Goal: Complete application form

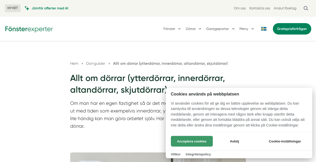
click at [206, 141] on button "Acceptera cookies" at bounding box center [192, 141] width 42 height 11
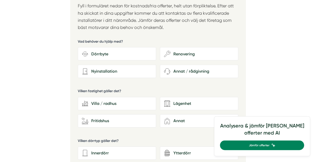
scroll to position [738, 0]
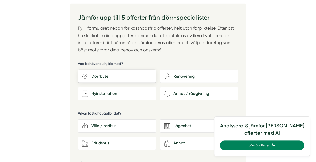
click at [107, 76] on div "Dörrbyte" at bounding box center [120, 76] width 64 height 7
click at [0, 0] on input "Dörrbyte" at bounding box center [0, 0] width 0 height 0
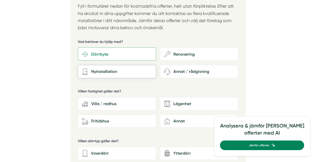
scroll to position [789, 0]
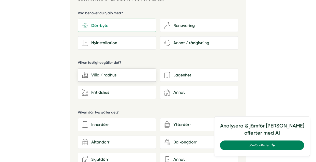
click at [122, 73] on div "Villa / radhus" at bounding box center [120, 75] width 64 height 7
click at [0, 0] on input "house-modern Villa / radhus" at bounding box center [0, 0] width 0 height 0
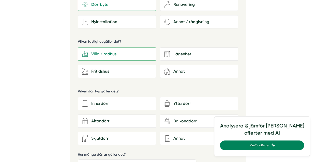
scroll to position [840, 0]
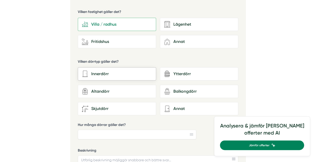
click at [114, 74] on div "Innerdörr" at bounding box center [120, 74] width 64 height 7
click at [0, 0] on input "Innerdörr" at bounding box center [0, 0] width 0 height 0
click at [184, 134] on input "Hur många dörrar gäller det?" at bounding box center [137, 135] width 119 height 10
type input "4"
click at [213, 130] on div "Vad behöver du hjälp med? Dörrbyte wench Renovering Nyinstallation headphones-c…" at bounding box center [158, 75] width 161 height 242
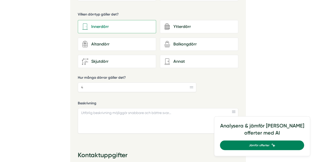
scroll to position [890, 0]
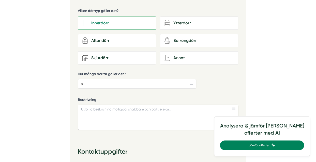
click at [88, 110] on textarea "Beskrivning" at bounding box center [158, 117] width 161 height 25
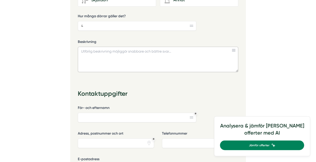
scroll to position [941, 0]
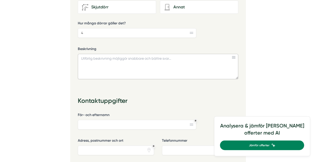
click at [96, 62] on textarea "Beskrivning" at bounding box center [158, 66] width 161 height 25
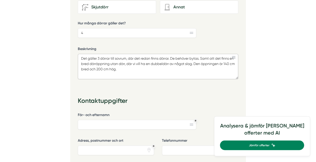
type textarea "Det gäller 3 dörrar till sovrum, där det redan finns dörrar. De behöver bytas. …"
click at [87, 121] on input "För- och efternamn" at bounding box center [137, 125] width 119 height 10
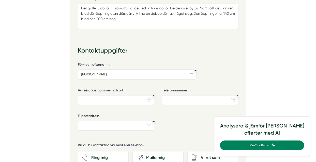
scroll to position [992, 0]
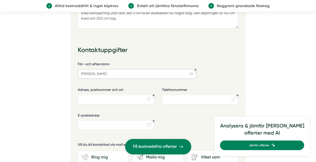
type input "Helena Björck"
click at [84, 97] on input "Adress, postnummer och ort" at bounding box center [116, 100] width 76 height 10
type input "Södra skogsrundan 59"
click at [176, 99] on input "Telefonnummer" at bounding box center [200, 100] width 76 height 10
type input "0702013652"
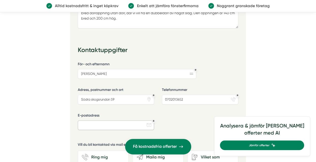
click at [112, 123] on input "E-postadress" at bounding box center [116, 126] width 76 height 10
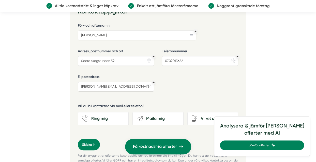
scroll to position [1069, 0]
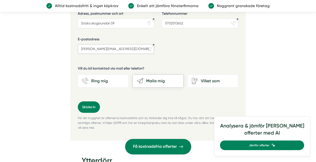
type input "helena.bjorck@hotmail.com"
click at [147, 78] on div "Maila mig" at bounding box center [161, 81] width 36 height 7
click at [0, 0] on input "send-email Maila mig" at bounding box center [0, 0] width 0 height 0
click at [94, 106] on button "Skicka in" at bounding box center [89, 107] width 22 height 11
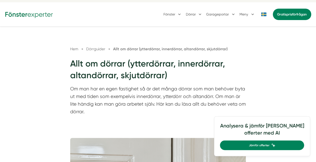
scroll to position [0, 0]
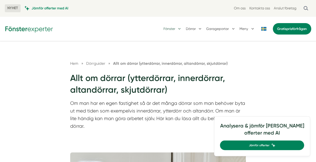
click at [175, 28] on button "Fönster" at bounding box center [173, 28] width 19 height 13
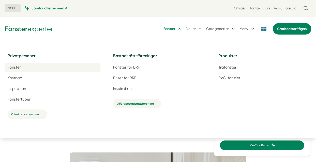
click at [14, 66] on span "Fönster" at bounding box center [14, 67] width 13 height 5
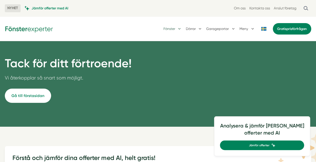
click at [175, 28] on button "Fönster" at bounding box center [173, 28] width 19 height 13
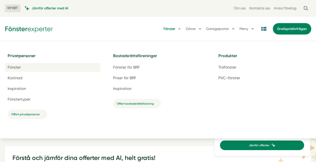
click at [13, 67] on span "Fönster" at bounding box center [14, 67] width 13 height 5
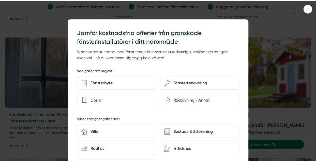
scroll to position [763, 0]
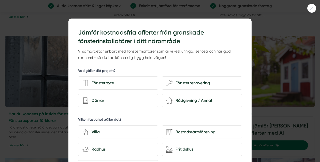
click at [56, 22] on div at bounding box center [160, 81] width 320 height 162
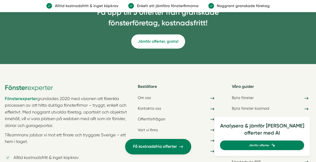
scroll to position [1323, 0]
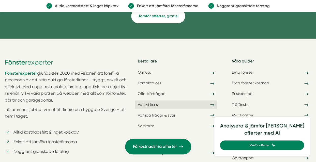
click at [154, 100] on link "Vart vi finns" at bounding box center [176, 104] width 82 height 9
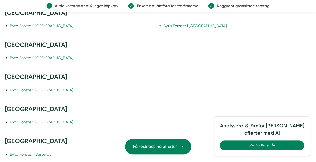
scroll to position [509, 0]
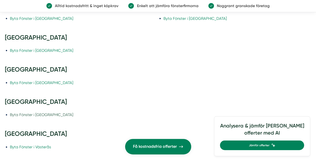
click at [40, 113] on link "Byta Fönster i [GEOGRAPHIC_DATA]" at bounding box center [41, 115] width 63 height 5
